Goal: Information Seeking & Learning: Understand process/instructions

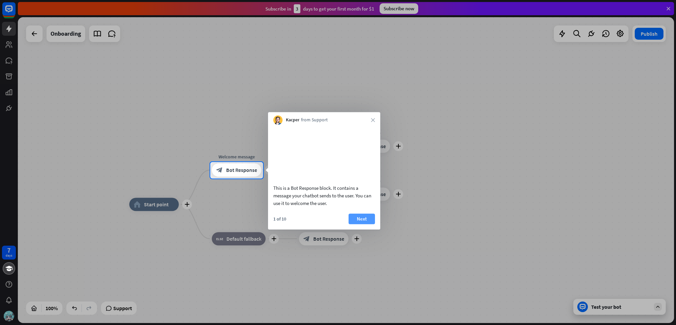
click at [353, 216] on button "Next" at bounding box center [362, 218] width 26 height 11
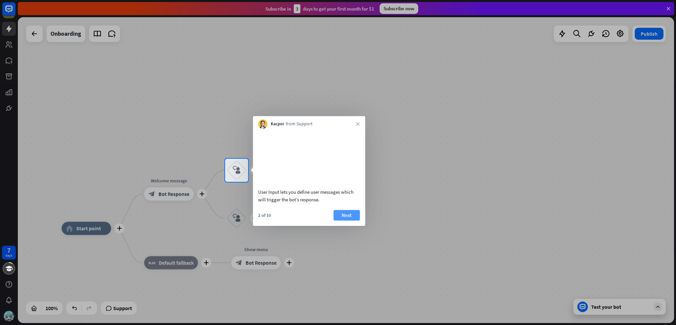
click at [359, 210] on button "Next" at bounding box center [347, 215] width 26 height 11
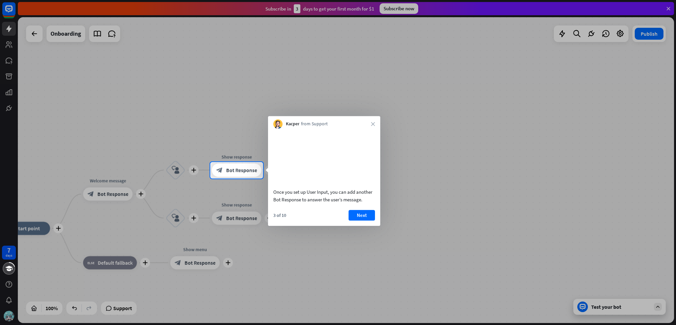
click at [359, 207] on div "Once you set up User Input, you can add another Bot Response to answer the user…" at bounding box center [324, 176] width 112 height 97
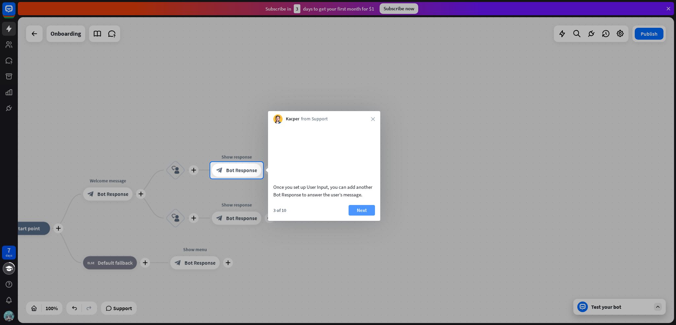
click at [361, 215] on button "Next" at bounding box center [362, 210] width 26 height 11
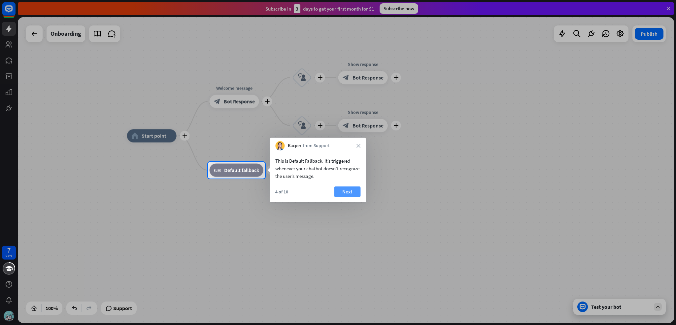
click at [354, 194] on button "Next" at bounding box center [347, 191] width 26 height 11
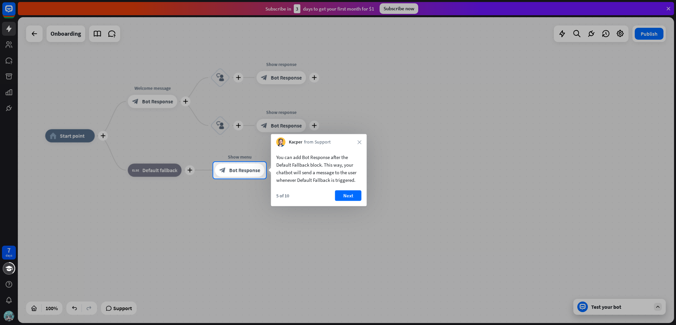
click at [354, 194] on button "Next" at bounding box center [348, 195] width 26 height 11
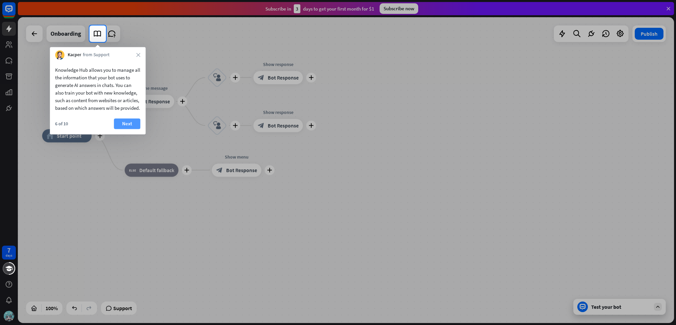
click at [129, 129] on button "Next" at bounding box center [127, 123] width 26 height 11
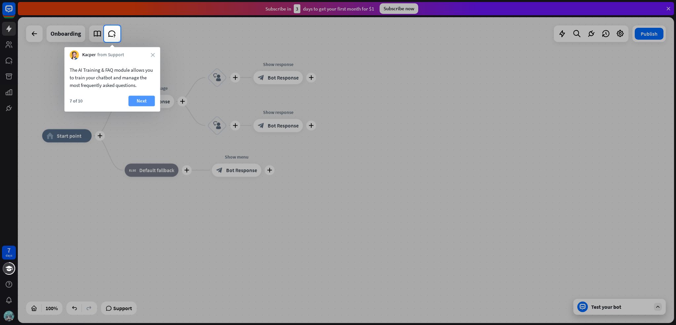
click at [142, 103] on button "Next" at bounding box center [141, 100] width 26 height 11
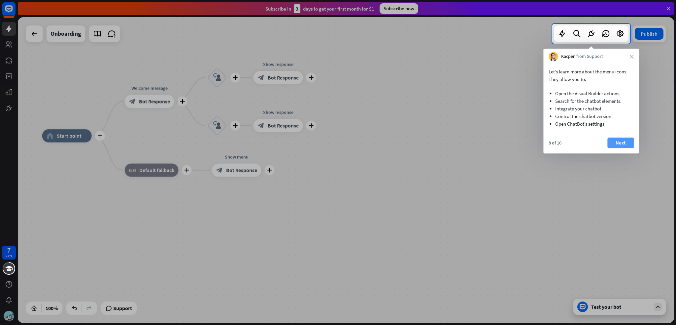
click at [614, 140] on button "Next" at bounding box center [621, 142] width 26 height 11
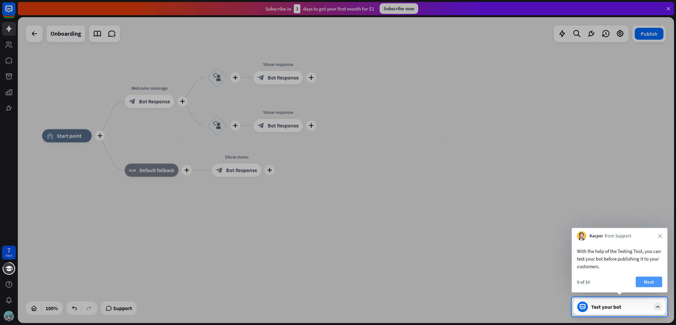
click at [658, 277] on button "Next" at bounding box center [649, 281] width 26 height 11
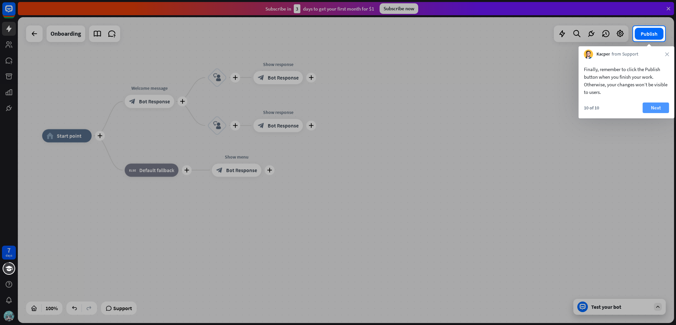
click at [668, 110] on button "Next" at bounding box center [656, 107] width 26 height 11
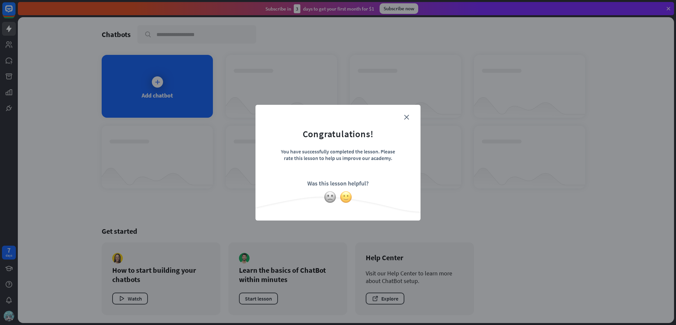
click at [344, 196] on img at bounding box center [346, 197] width 13 height 13
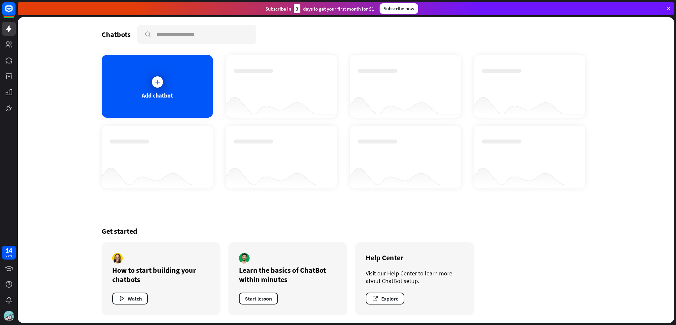
click at [316, 92] on div at bounding box center [281, 104] width 111 height 25
click at [10, 315] on img at bounding box center [9, 315] width 11 height 11
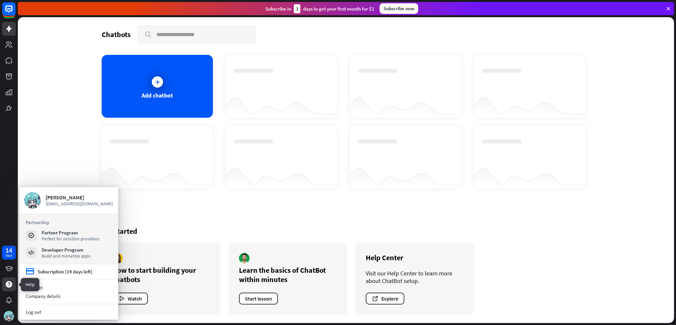
click at [5, 282] on icon at bounding box center [9, 284] width 8 height 8
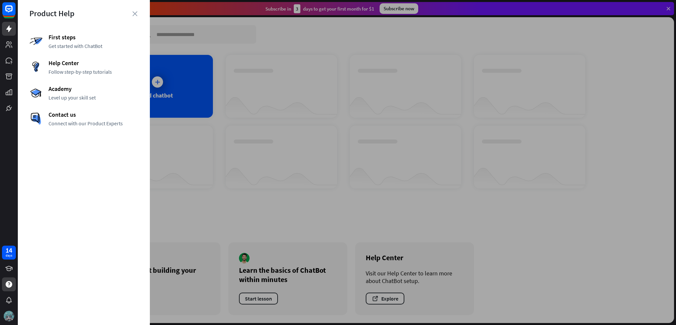
click at [8, 318] on img at bounding box center [9, 315] width 11 height 11
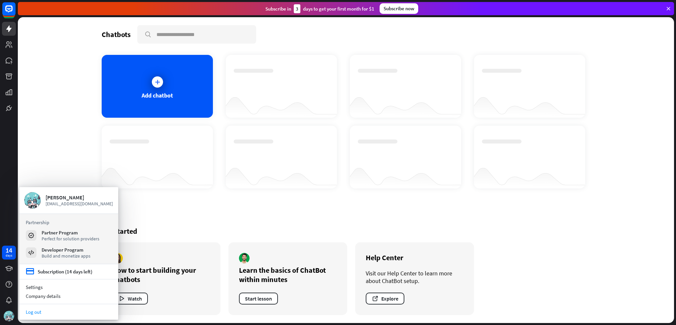
click at [47, 314] on link "Log out" at bounding box center [68, 311] width 99 height 9
